Goal: Use online tool/utility

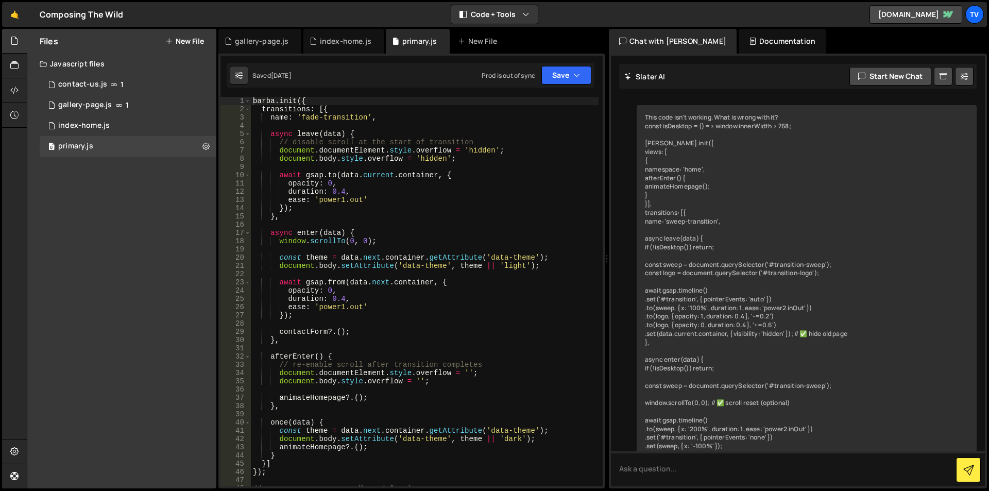
scroll to position [543, 0]
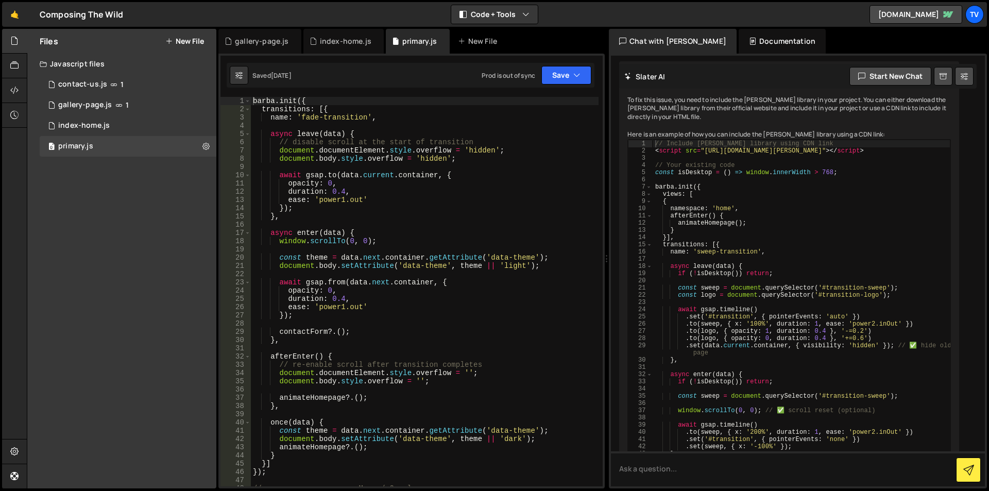
click at [373, 260] on div "[PERSON_NAME] . init ({ transitions : [{ name : 'fade-transition' , async leave…" at bounding box center [425, 300] width 348 height 406
click at [327, 110] on div "[PERSON_NAME] . init ({ transitions : [{ name : 'fade-transition' , async leave…" at bounding box center [425, 300] width 348 height 406
click at [344, 119] on div "[PERSON_NAME] . init ({ transitions : [{ name : 'fade-transition' , async leave…" at bounding box center [425, 300] width 348 height 406
click at [357, 133] on div "[PERSON_NAME] . init ({ transitions : [{ name : 'fade-transition' , async leave…" at bounding box center [425, 300] width 348 height 406
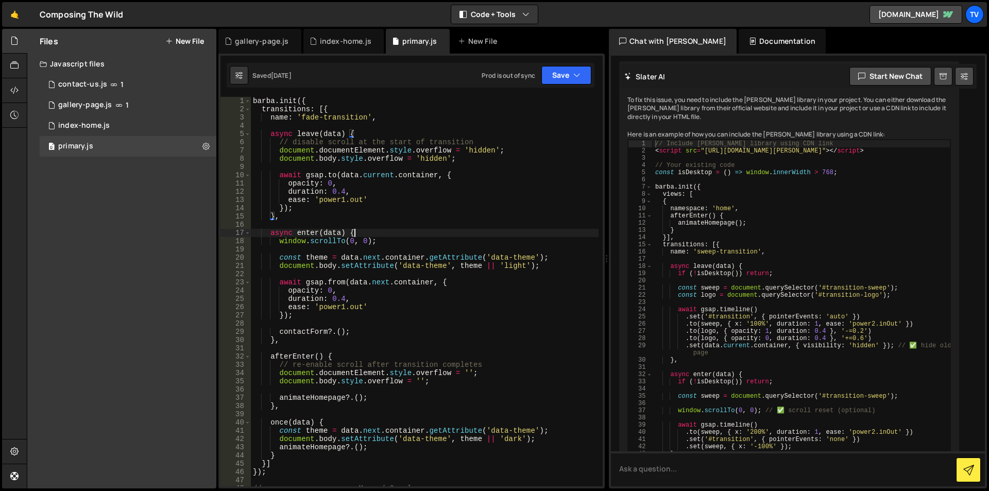
click at [365, 232] on div "[PERSON_NAME] . init ({ transitions : [{ name : 'fade-transition' , async leave…" at bounding box center [425, 300] width 348 height 406
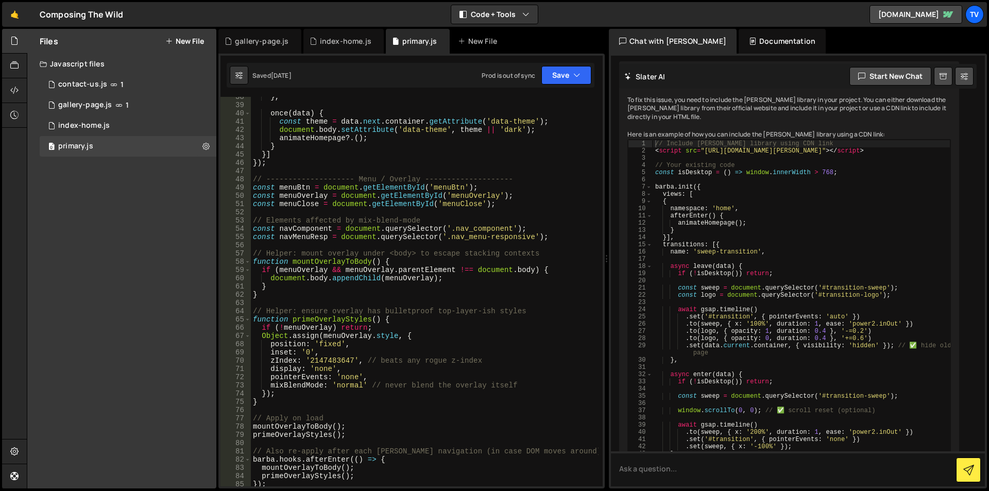
scroll to position [0, 0]
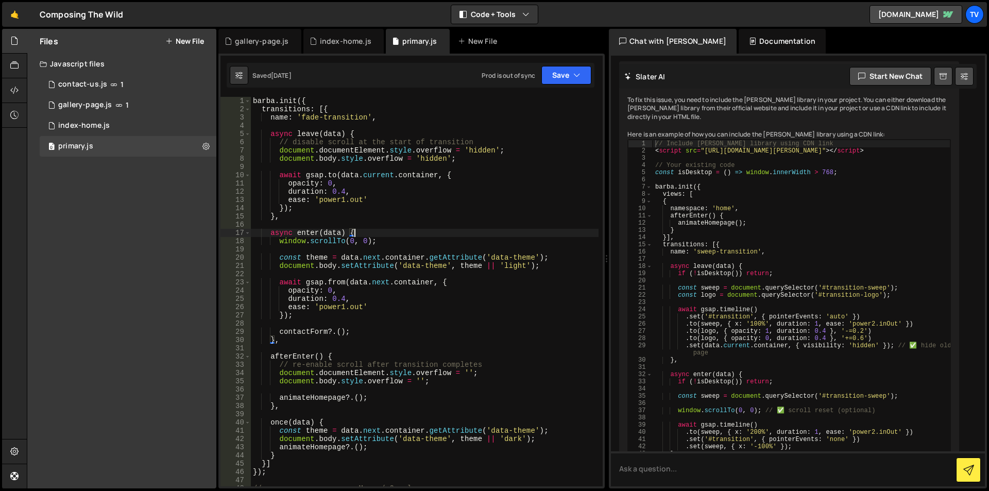
click at [393, 312] on div "[PERSON_NAME] . init ({ transitions : [{ name : 'fade-transition' , async leave…" at bounding box center [425, 300] width 348 height 406
click at [385, 331] on div "[PERSON_NAME] . init ({ transitions : [{ name : 'fade-transition' , async leave…" at bounding box center [425, 300] width 348 height 406
click at [314, 102] on div "[PERSON_NAME] . init ({ transitions : [{ name : 'fade-transition' , async leave…" at bounding box center [425, 300] width 348 height 406
click at [341, 103] on div "[PERSON_NAME] . init ({ transitions : [{ name : 'fade-transition' , async leave…" at bounding box center [425, 300] width 348 height 406
click at [296, 110] on div "[PERSON_NAME] . init ({ transitions : [{ name : 'fade-transition' , async leave…" at bounding box center [425, 300] width 348 height 406
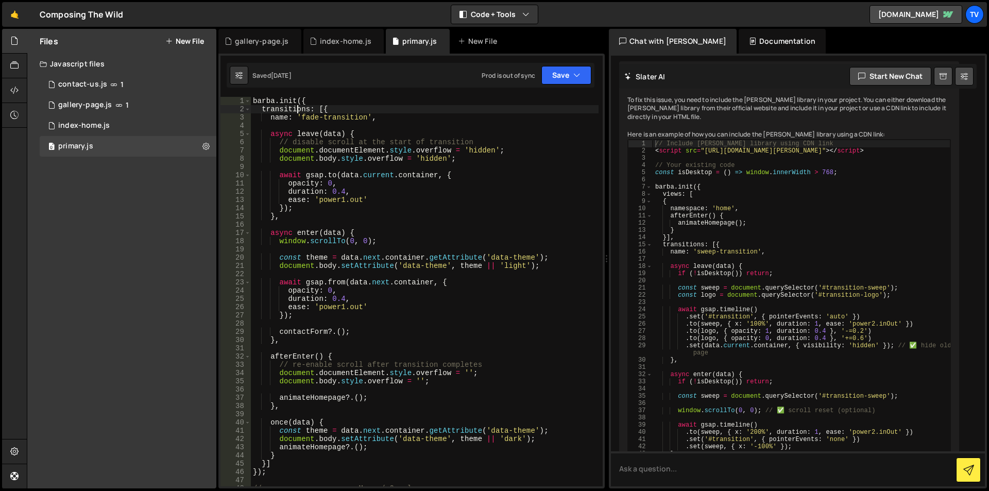
click at [280, 120] on div "[PERSON_NAME] . init ({ transitions : [{ name : 'fade-transition' , async leave…" at bounding box center [425, 300] width 348 height 406
click at [354, 212] on div "[PERSON_NAME] . init ({ transitions : [{ name : 'fade-transition' , async leave…" at bounding box center [425, 300] width 348 height 406
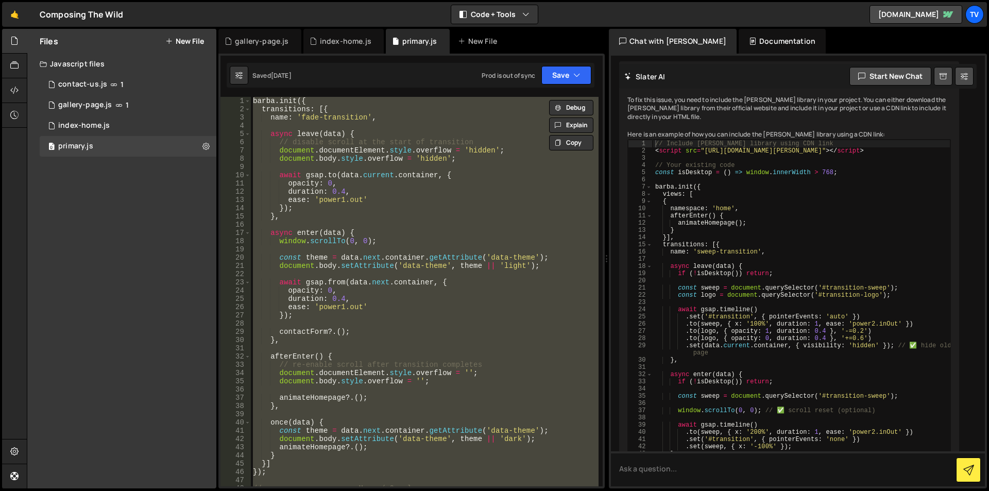
click at [377, 294] on div "[PERSON_NAME] . init ({ transitions : [{ name : 'fade-transition' , async leave…" at bounding box center [425, 292] width 348 height 390
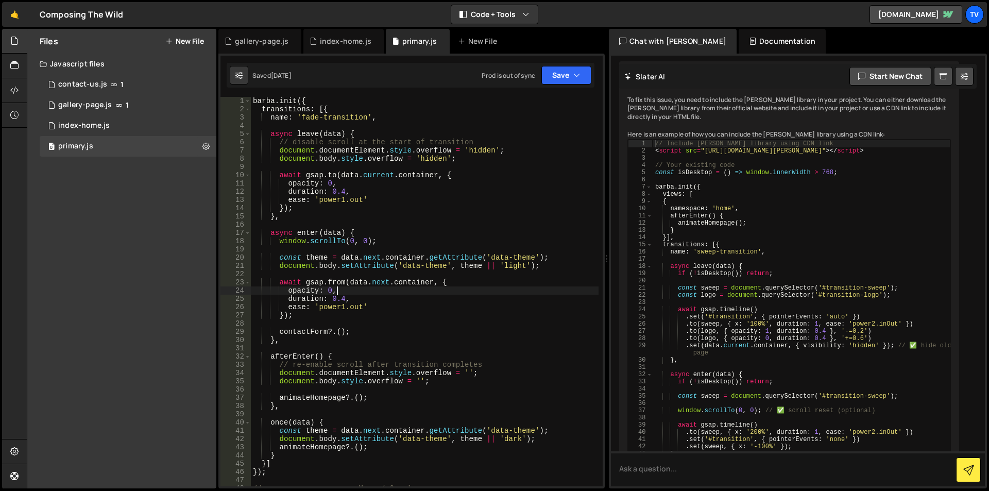
click at [355, 352] on div "[PERSON_NAME] . init ({ transitions : [{ name : 'fade-transition' , async leave…" at bounding box center [425, 300] width 348 height 406
type textarea "afterEnter() {"
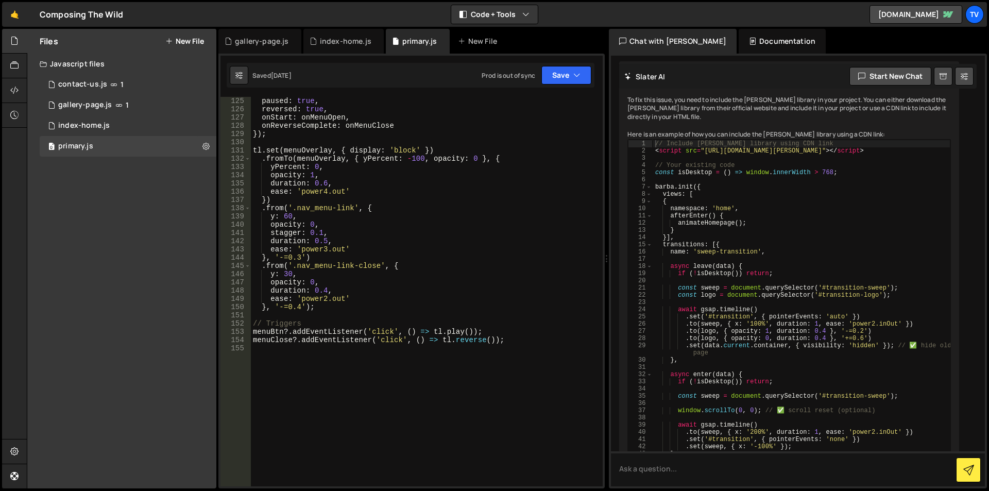
scroll to position [1031, 0]
click at [355, 352] on div "const tl = gsap . timeline ({ paused : true , reversed : true , onStart : onMen…" at bounding box center [425, 292] width 348 height 406
type textarea "menuClose?.addEventListener('click', () => tl.reverse());"
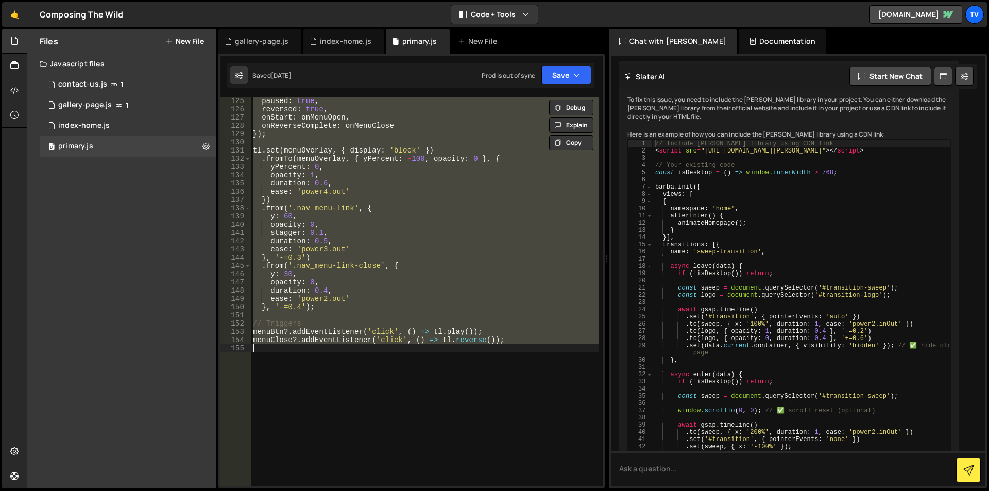
paste textarea
